Goal: Check status: Check status

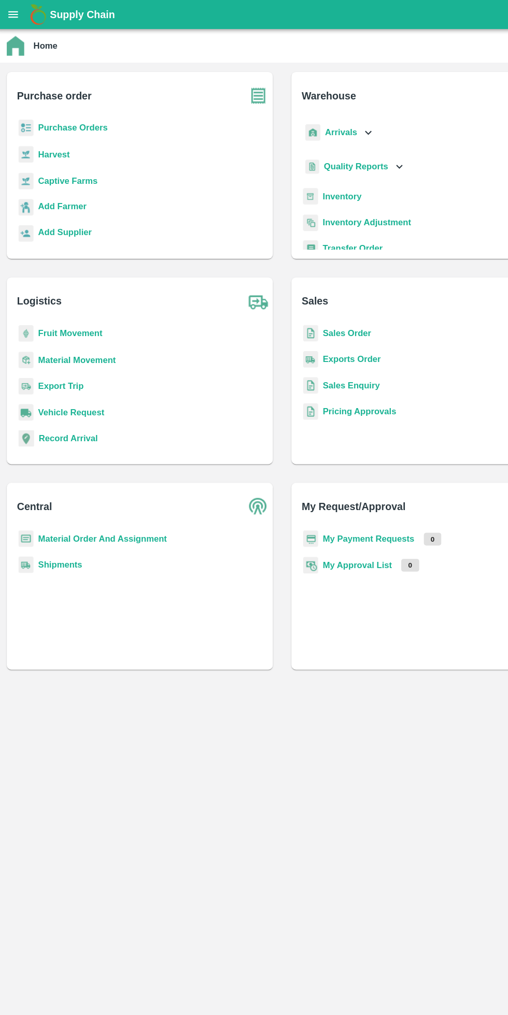
click at [17, 15] on icon "open drawer" at bounding box center [14, 13] width 9 height 6
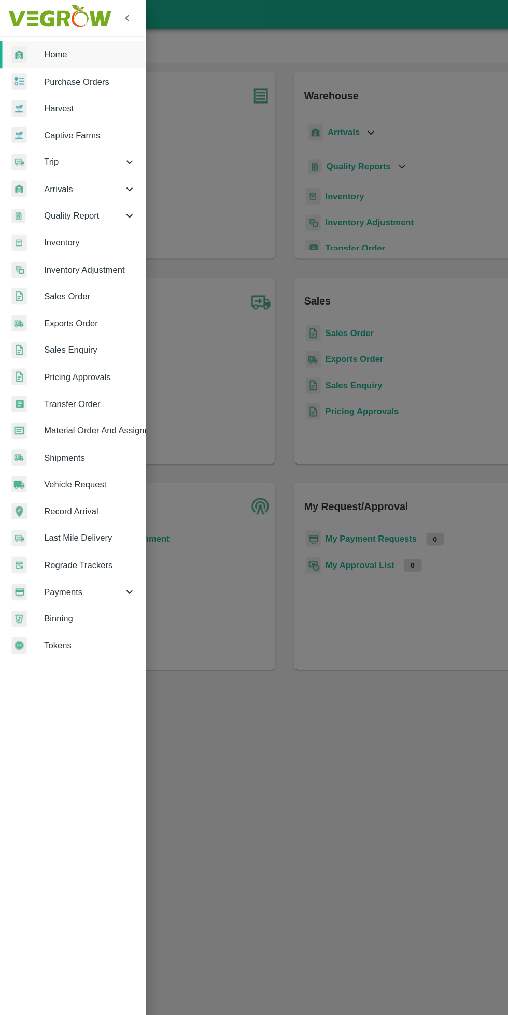
click at [175, 291] on div at bounding box center [254, 507] width 508 height 1015
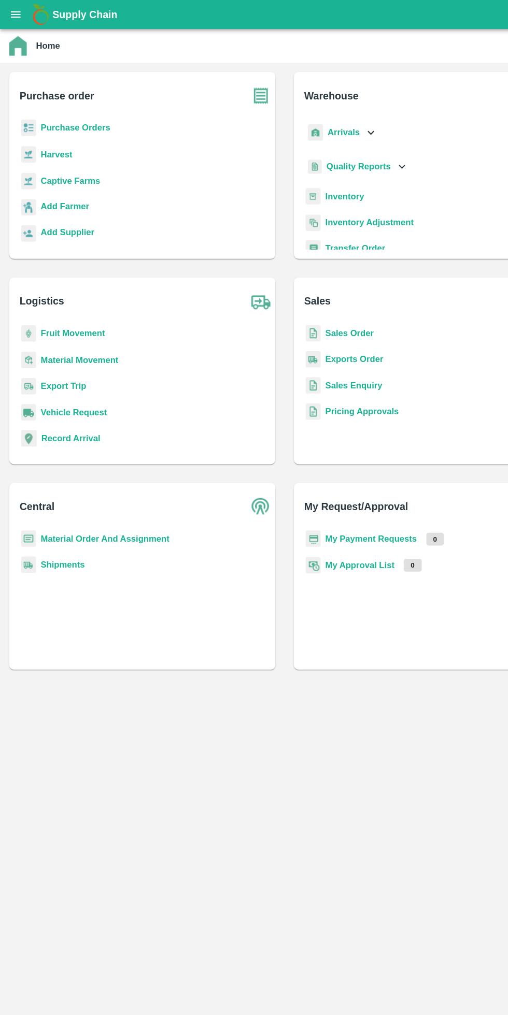
click at [61, 301] on b "Fruit Movement" at bounding box center [65, 297] width 58 height 8
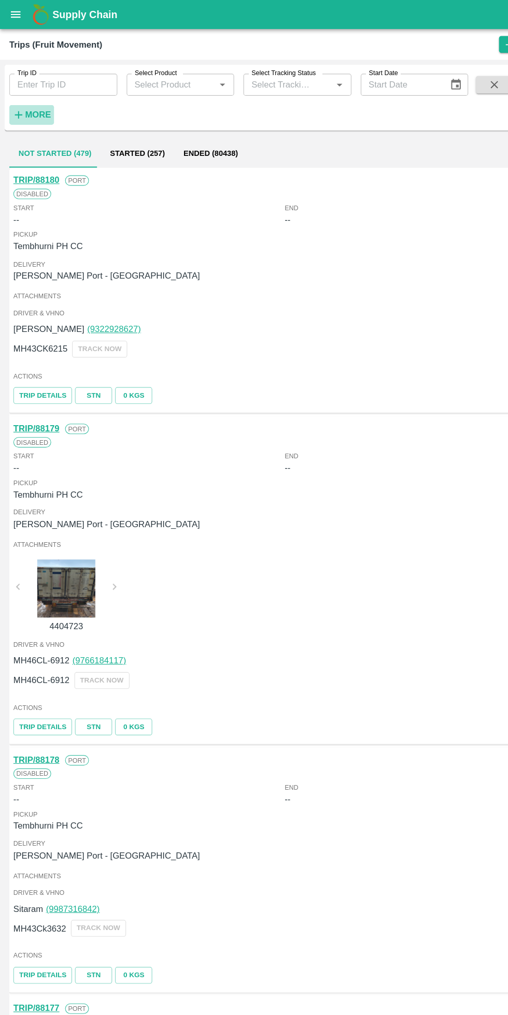
click at [31, 104] on strong "More" at bounding box center [33, 102] width 23 height 8
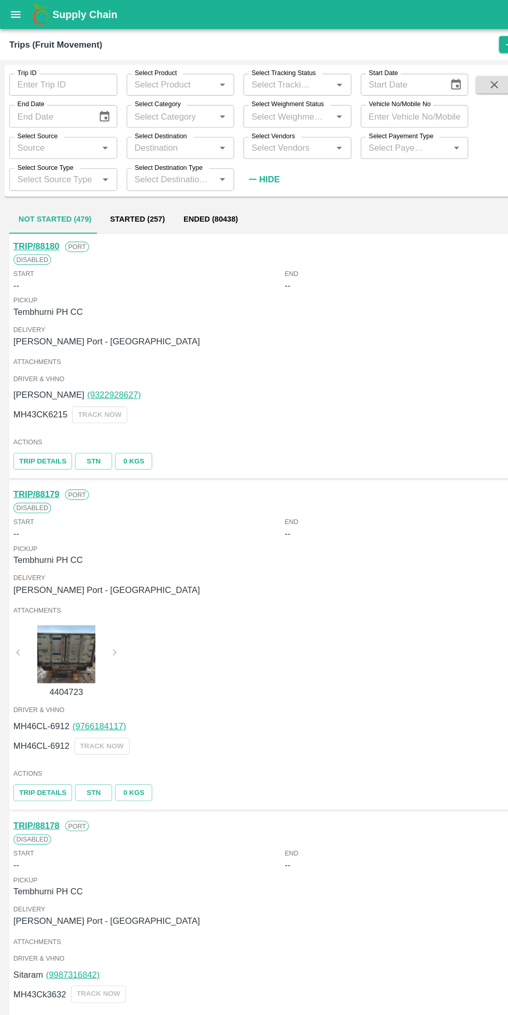
click at [265, 132] on input "Select Vendors" at bounding box center [256, 131] width 73 height 13
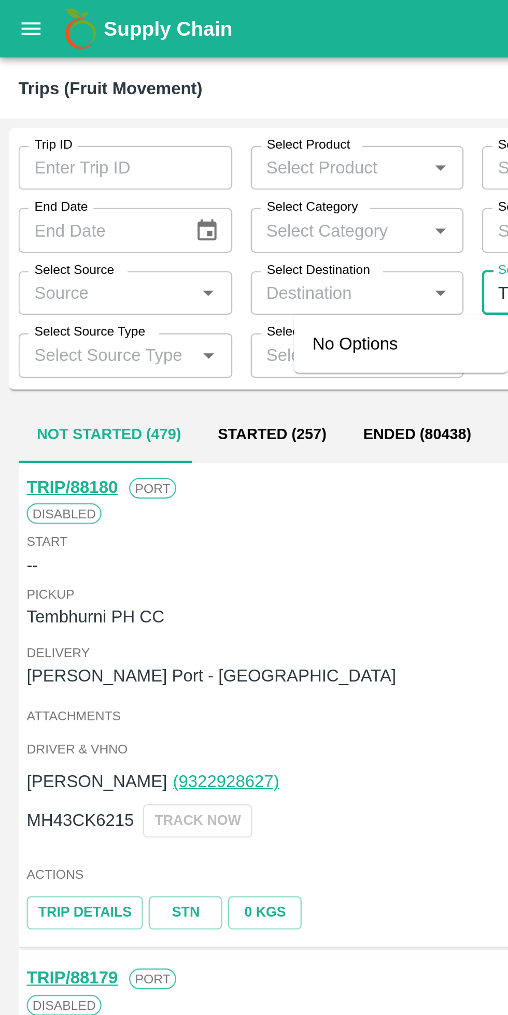
type input "Tirnga"
click at [20, 12] on button "open drawer" at bounding box center [14, 13] width 24 height 24
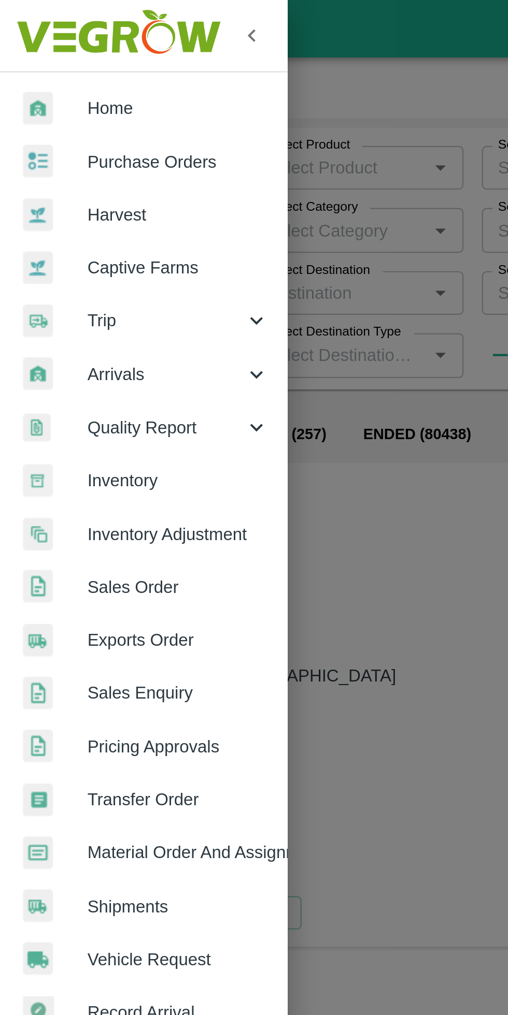
click at [16, 18] on img at bounding box center [53, 16] width 97 height 32
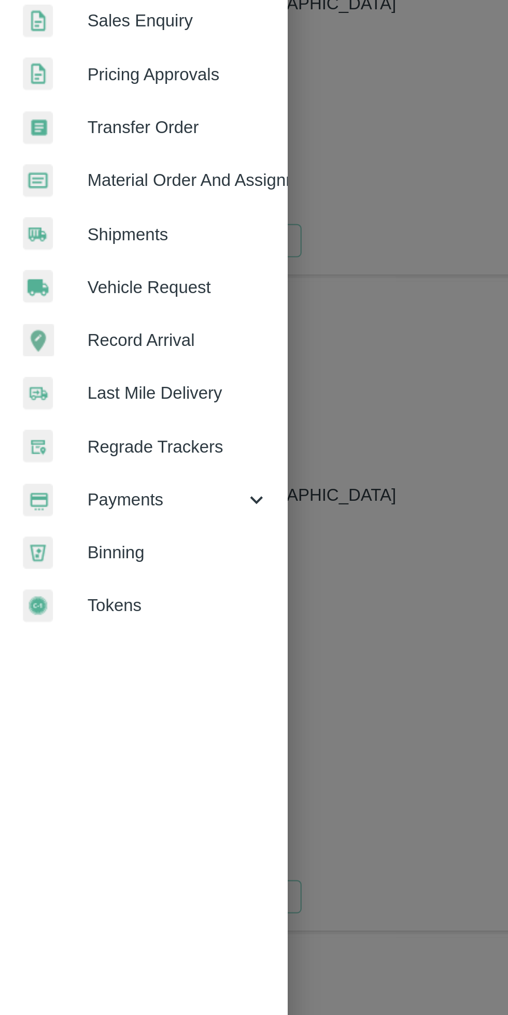
click at [88, 522] on div "Payments" at bounding box center [65, 529] width 130 height 24
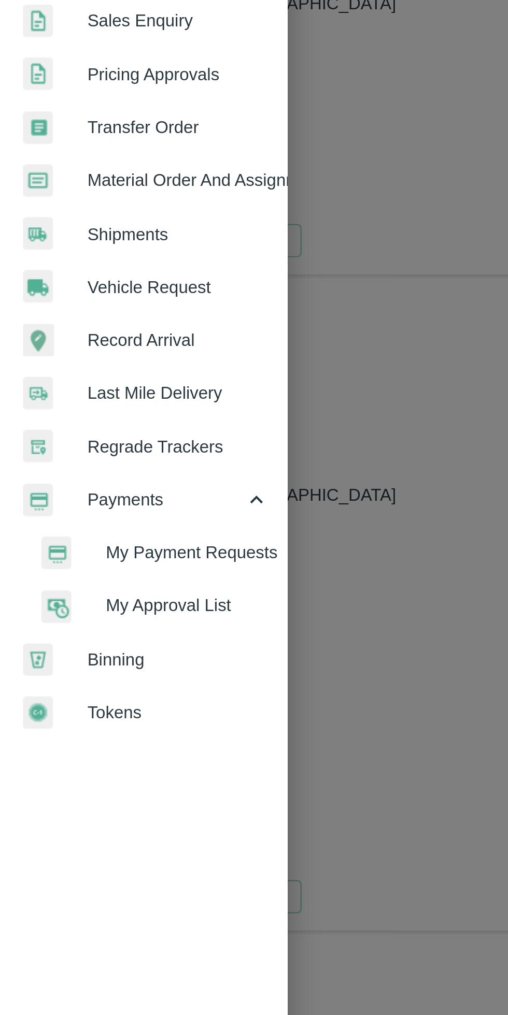
click at [103, 551] on span "My Payment Requests" at bounding box center [85, 552] width 74 height 11
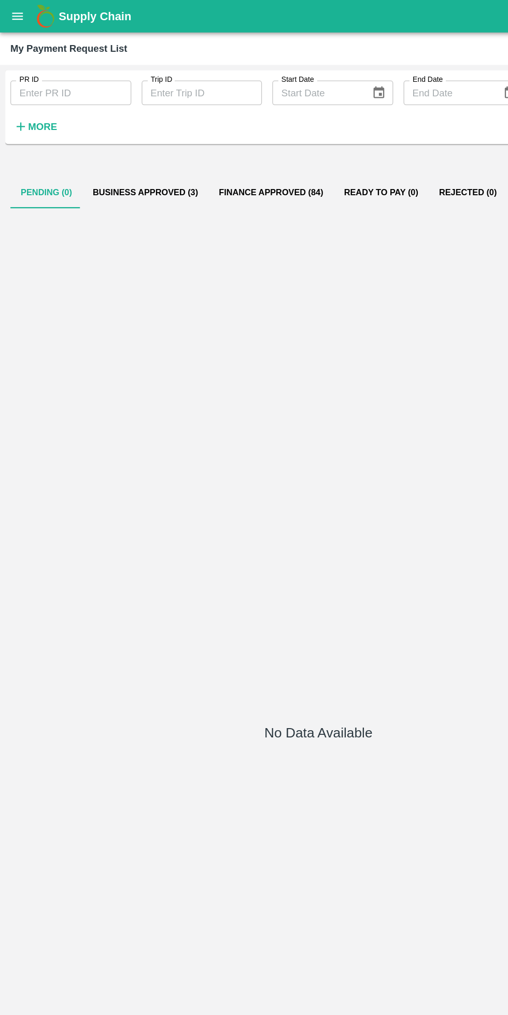
click at [124, 164] on button "Business Approved (3)" at bounding box center [116, 153] width 101 height 25
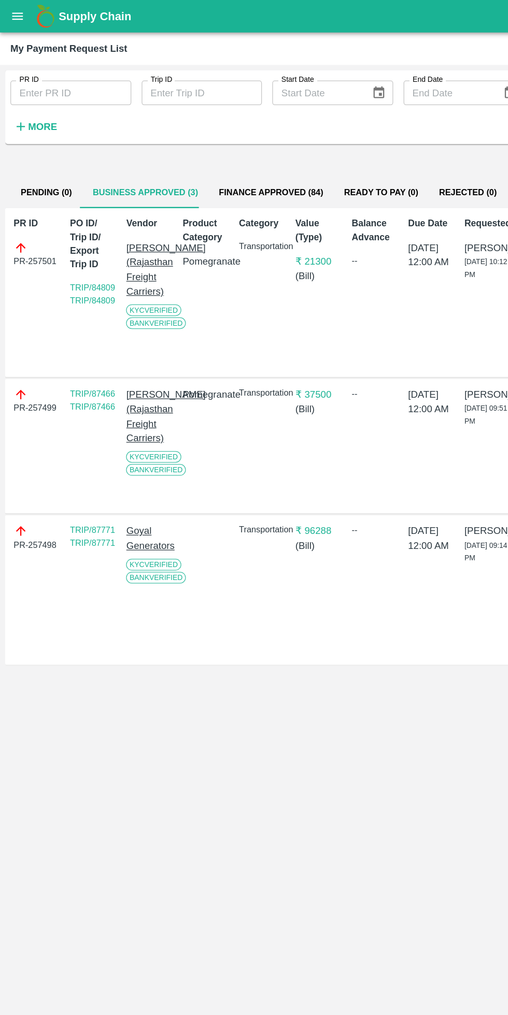
scroll to position [0, 7]
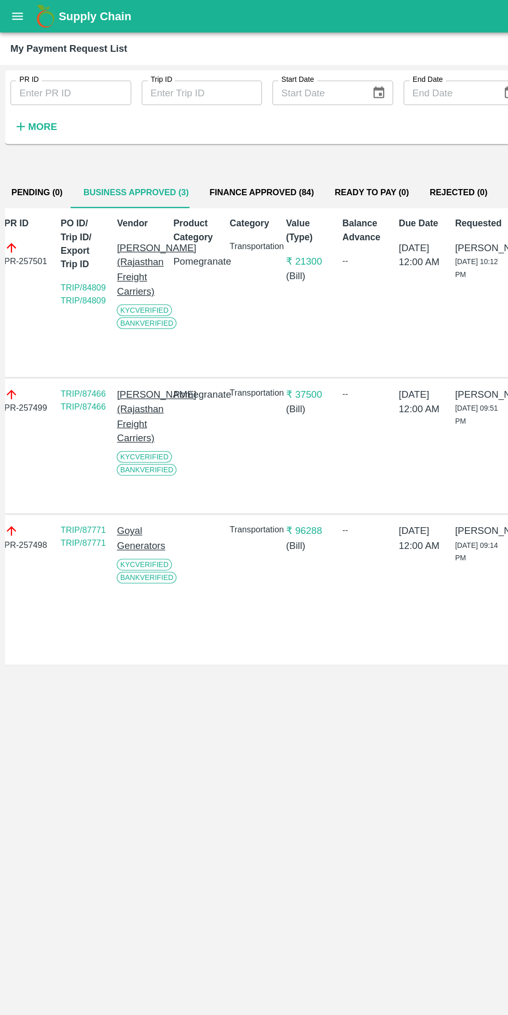
click at [207, 153] on button "Finance Approved (84)" at bounding box center [209, 153] width 100 height 25
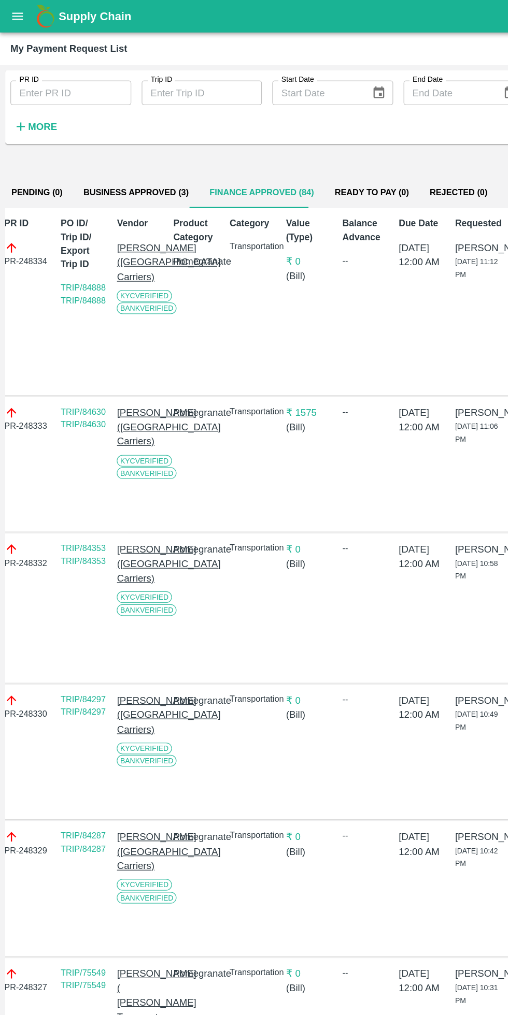
click at [287, 155] on button "Ready To Pay (0)" at bounding box center [297, 153] width 76 height 25
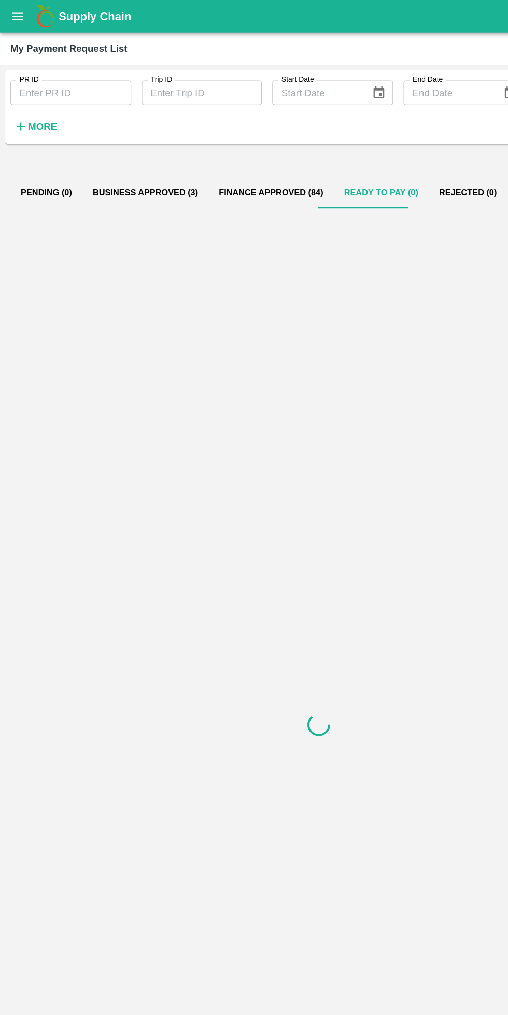
scroll to position [0, 0]
click at [342, 154] on button "Rejected (0)" at bounding box center [373, 153] width 63 height 25
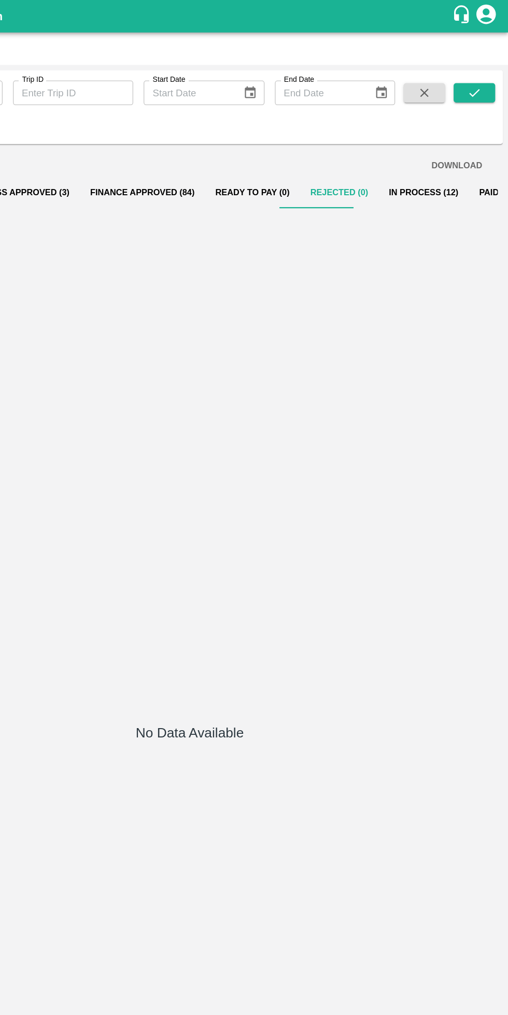
click at [420, 152] on button "In Process (12)" at bounding box center [440, 153] width 72 height 25
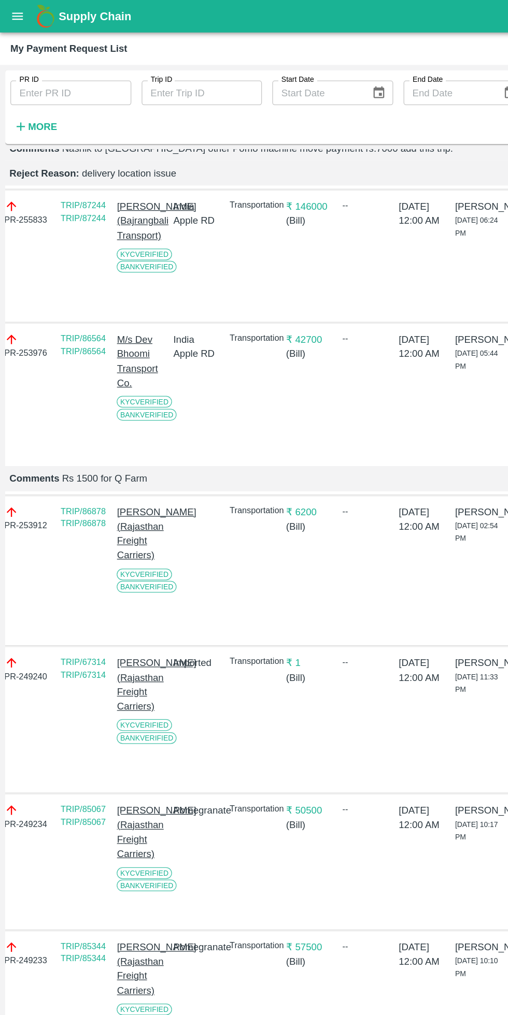
scroll to position [345, 7]
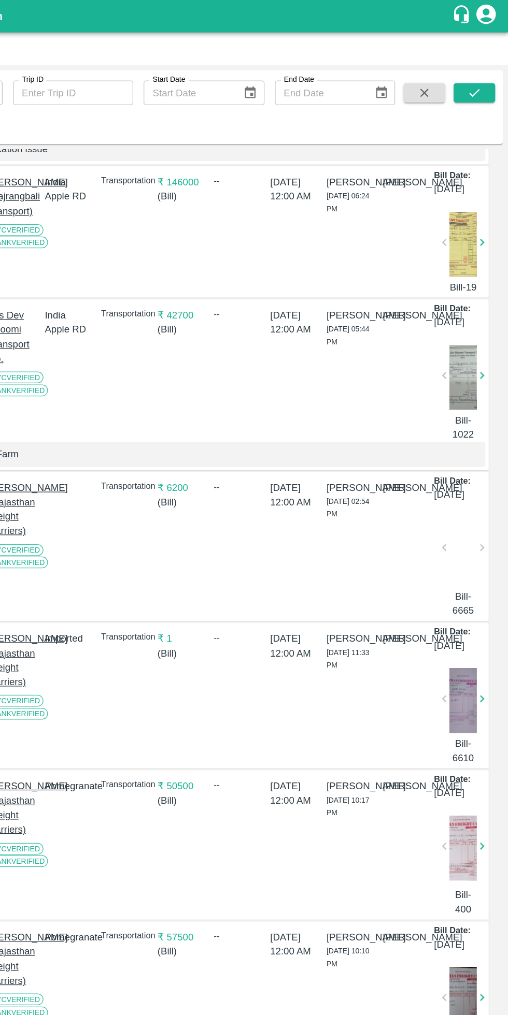
click at [468, 467] on div at bounding box center [472, 439] width 22 height 55
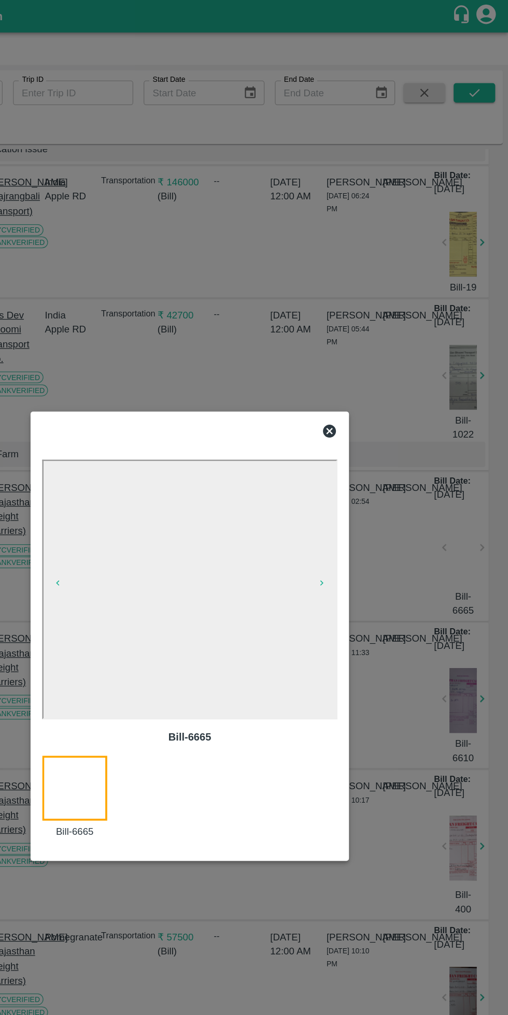
scroll to position [333, 7]
